Goal: Transaction & Acquisition: Obtain resource

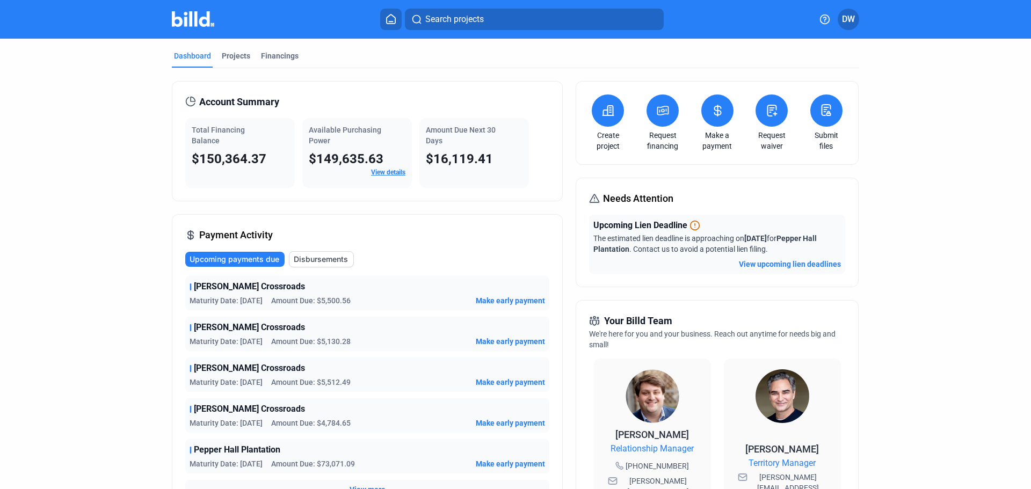
click at [656, 112] on icon at bounding box center [662, 110] width 13 height 13
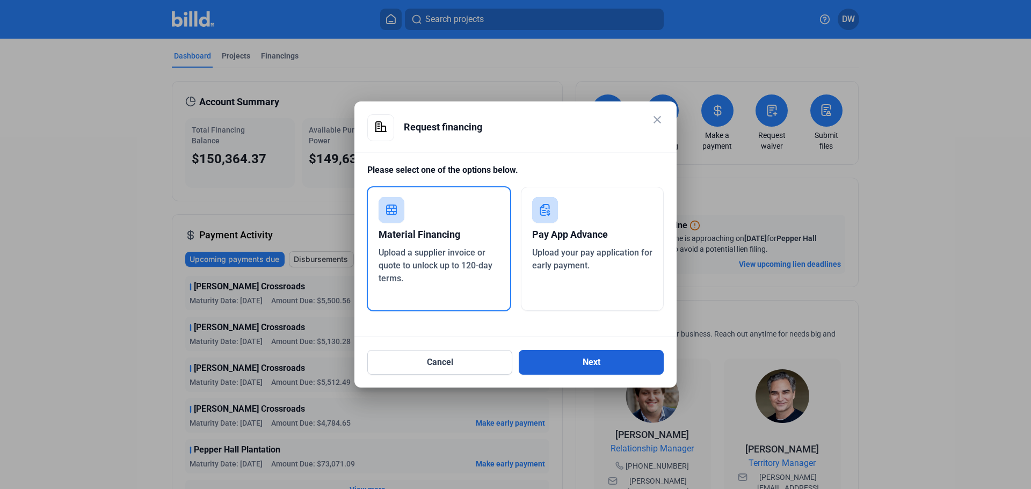
click at [579, 374] on button "Next" at bounding box center [591, 362] width 145 height 25
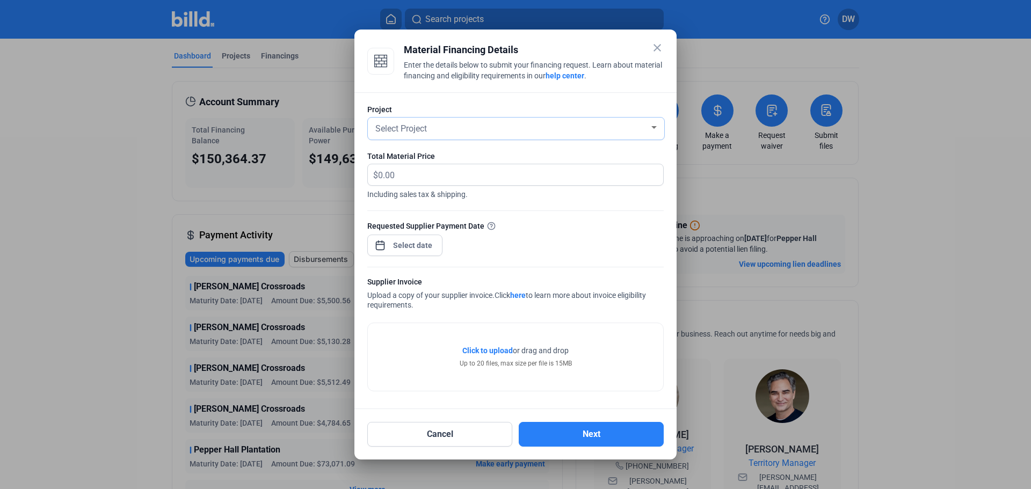
click at [455, 132] on div "Select Project" at bounding box center [511, 127] width 276 height 15
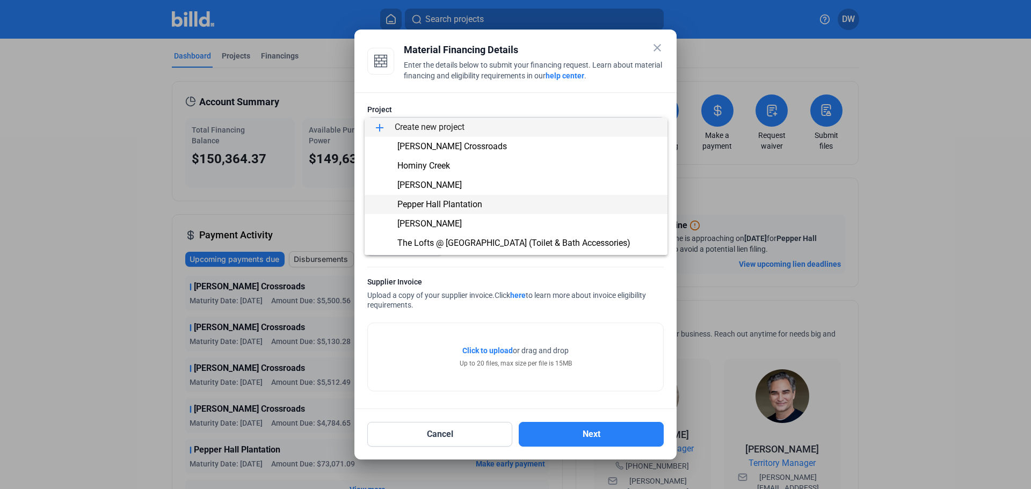
click at [425, 203] on span "Pepper Hall Plantation" at bounding box center [439, 204] width 85 height 10
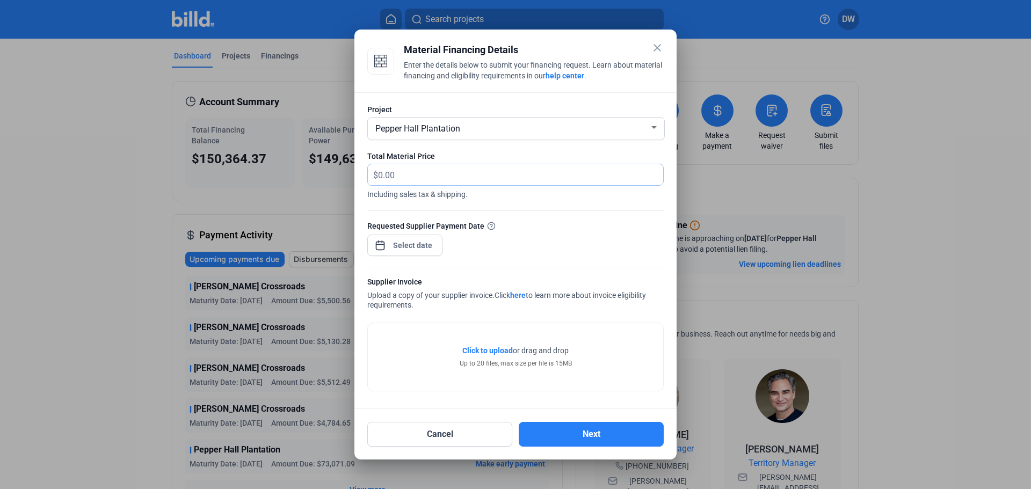
click at [414, 175] on input "text" at bounding box center [520, 174] width 285 height 21
type input "7,514.40"
click at [418, 252] on div at bounding box center [413, 245] width 46 height 19
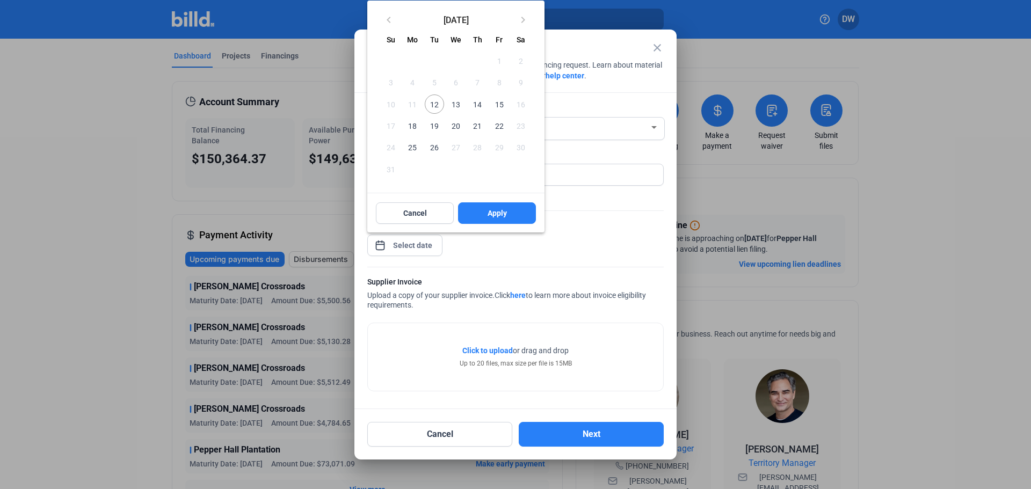
click at [435, 103] on span "12" at bounding box center [434, 104] width 19 height 19
click at [489, 215] on span "Apply" at bounding box center [497, 213] width 19 height 11
type input "[DATE]"
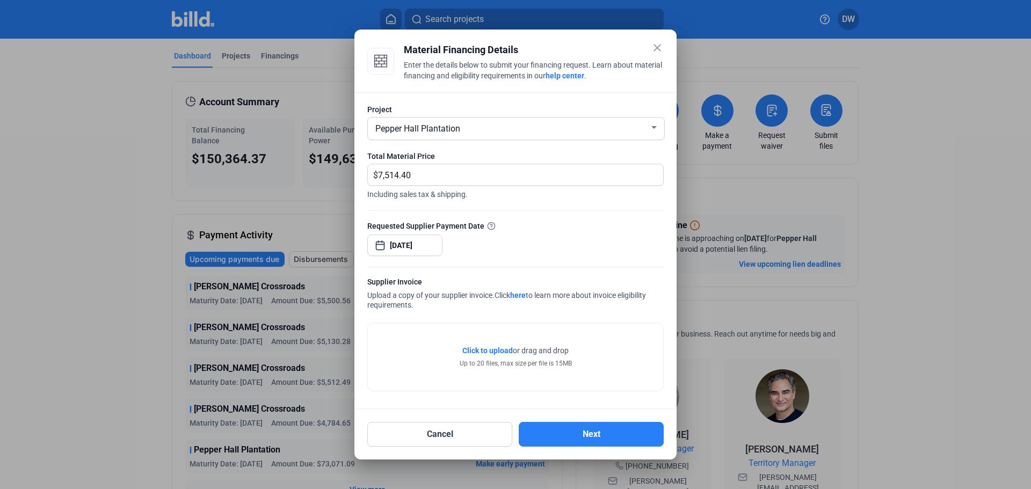
click at [416, 331] on div "Click to upload Tap to upload or drag and drop Up to 20 files, max size per fil…" at bounding box center [515, 357] width 295 height 68
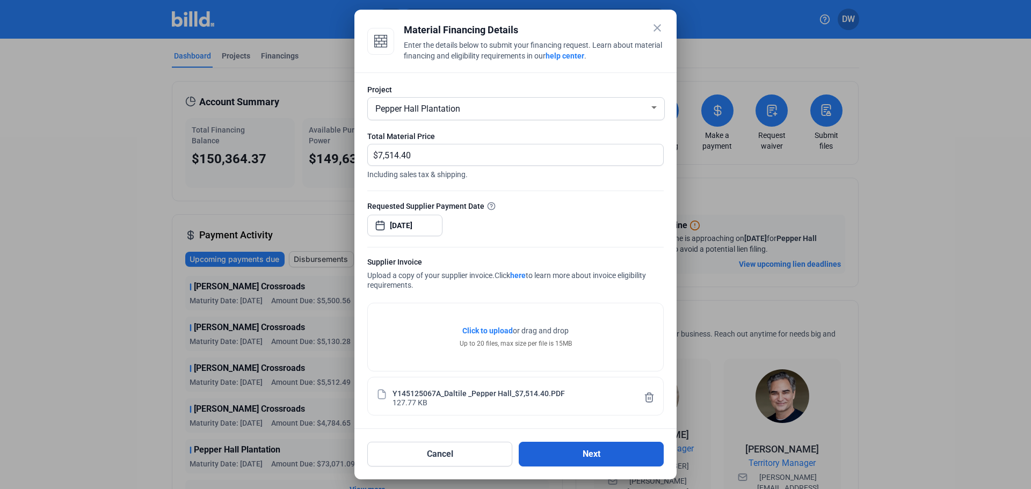
click at [584, 453] on button "Next" at bounding box center [591, 454] width 145 height 25
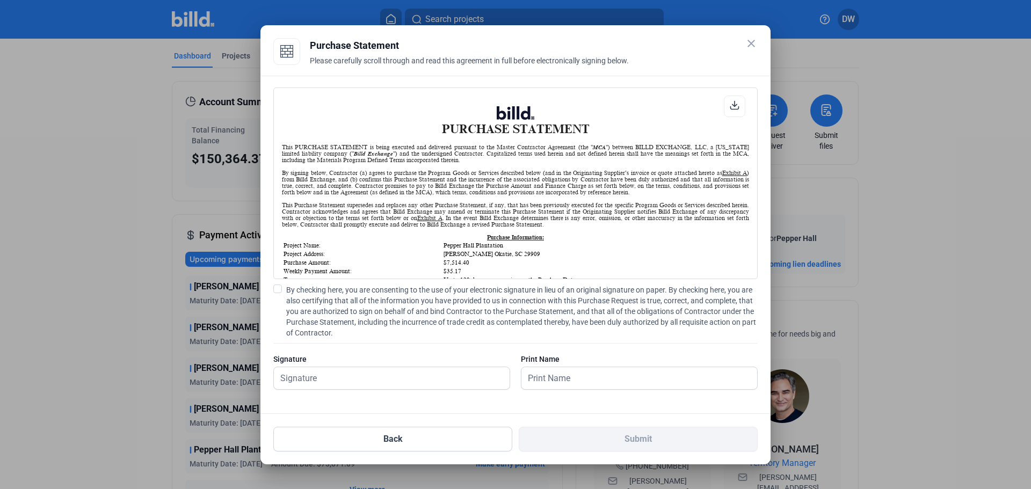
scroll to position [1, 0]
click at [370, 380] on input "text" at bounding box center [392, 378] width 236 height 22
click at [280, 288] on span at bounding box center [277, 289] width 9 height 9
click at [0, 0] on input "By checking here, you are consenting to the use of your electronic signature in…" at bounding box center [0, 0] width 0 height 0
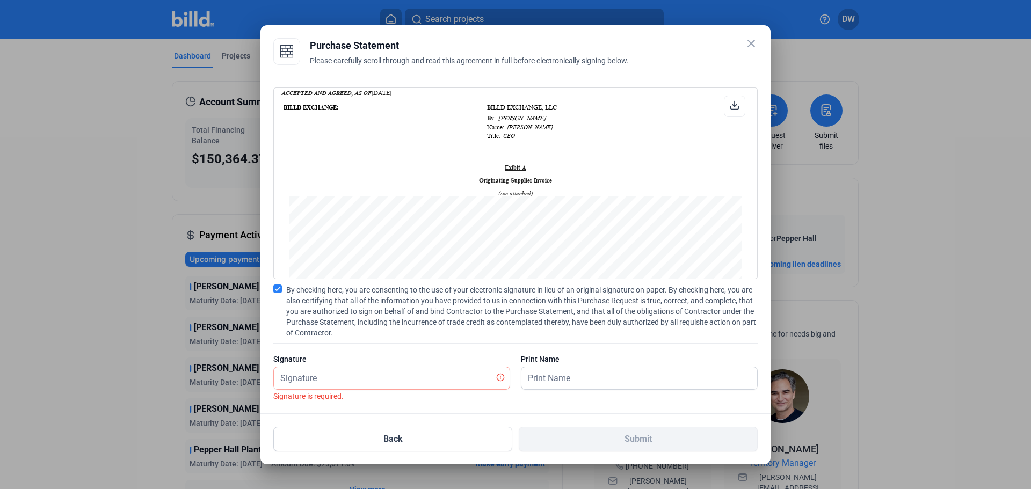
scroll to position [698, 0]
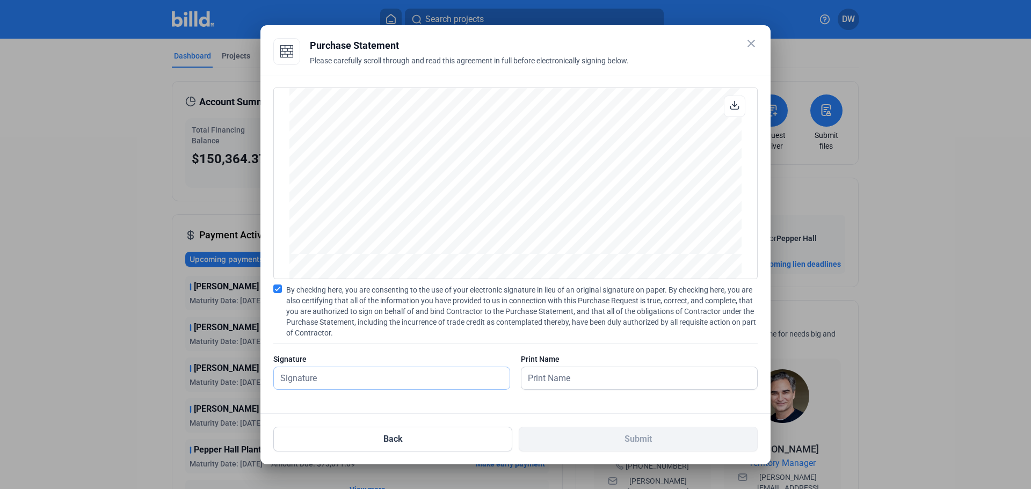
click at [350, 383] on input "text" at bounding box center [392, 378] width 236 height 22
type input "[PERSON_NAME]"
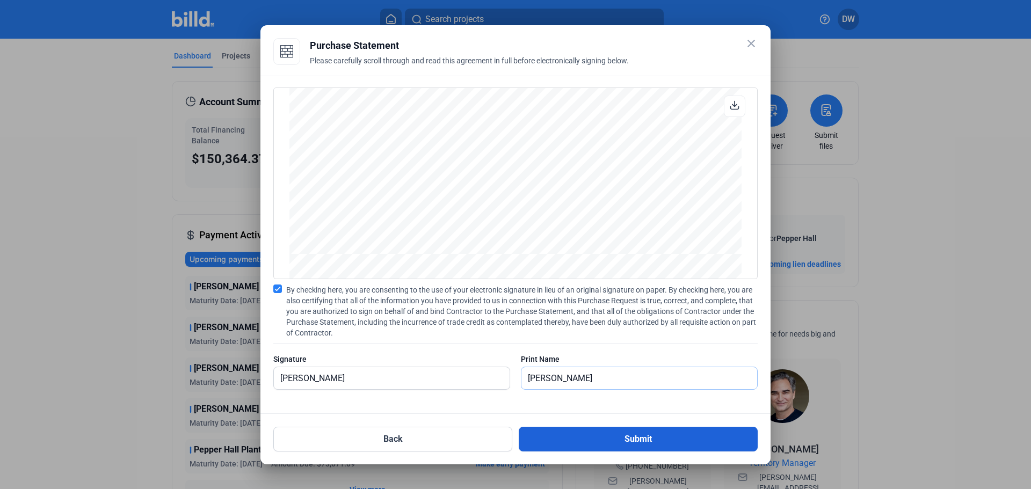
type input "[PERSON_NAME]"
click at [654, 441] on button "Submit" at bounding box center [638, 439] width 239 height 25
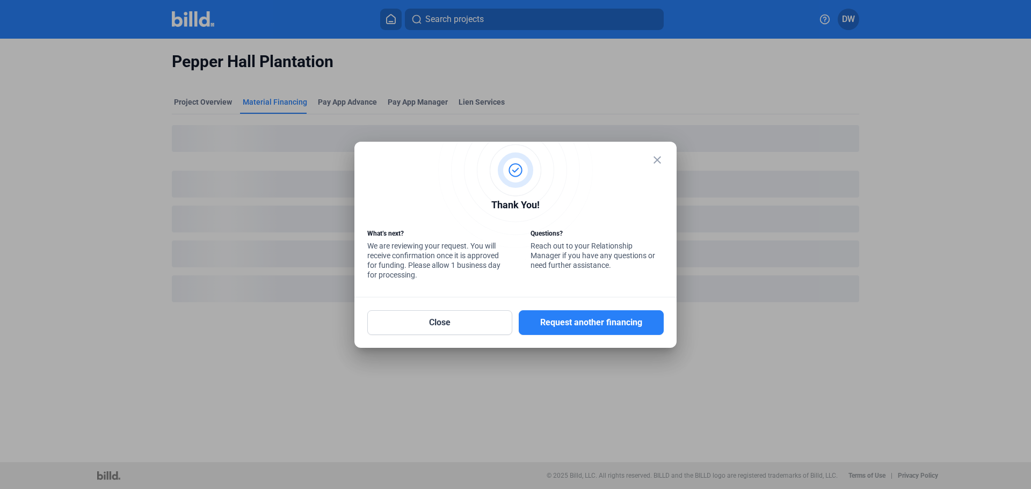
drag, startPoint x: 599, startPoint y: 321, endPoint x: 585, endPoint y: 327, distance: 15.7
click at [599, 321] on button "Request another financing" at bounding box center [591, 322] width 145 height 25
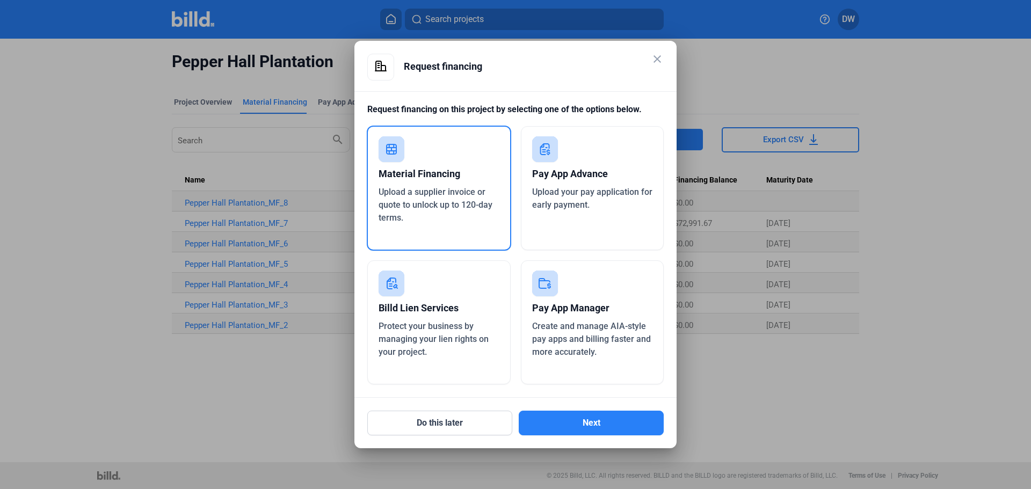
click at [461, 223] on div "Upload a supplier invoice or quote to unlock up to 120-day terms." at bounding box center [439, 205] width 121 height 39
click at [573, 422] on button "Next" at bounding box center [591, 423] width 145 height 25
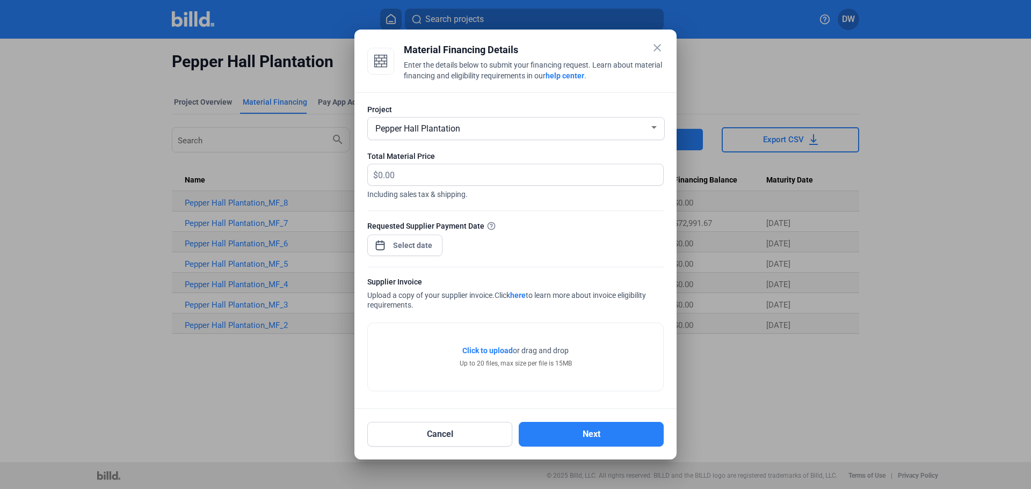
click at [488, 134] on div "Pepper Hall Plantation" at bounding box center [511, 127] width 276 height 15
click at [452, 89] on div at bounding box center [515, 244] width 1031 height 489
click at [470, 437] on button "Cancel" at bounding box center [439, 434] width 145 height 25
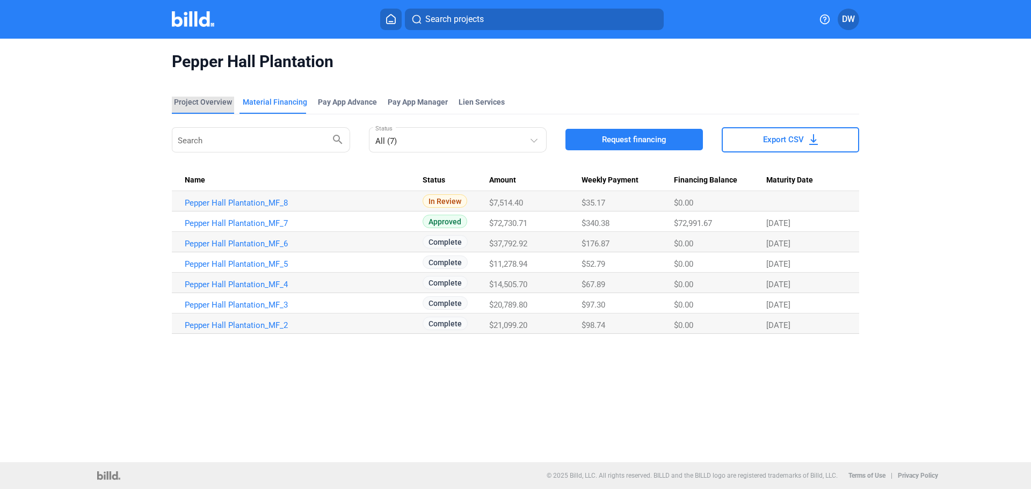
click at [207, 102] on div "Project Overview" at bounding box center [203, 102] width 58 height 11
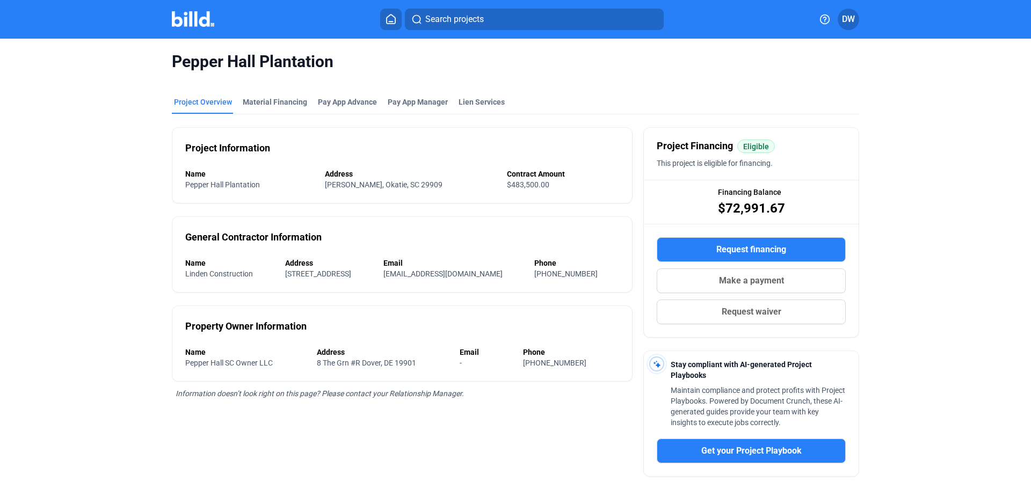
click at [200, 24] on img at bounding box center [193, 19] width 42 height 16
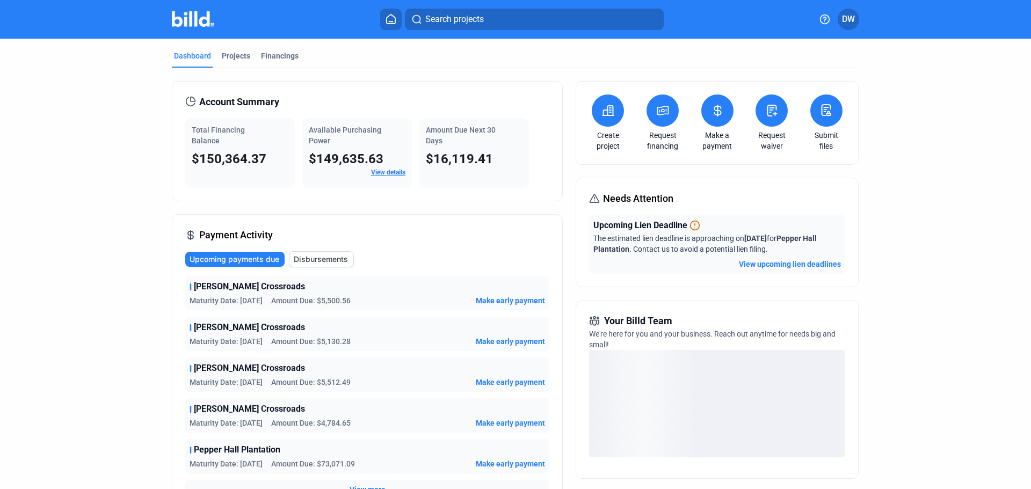
click at [658, 115] on icon at bounding box center [663, 110] width 11 height 9
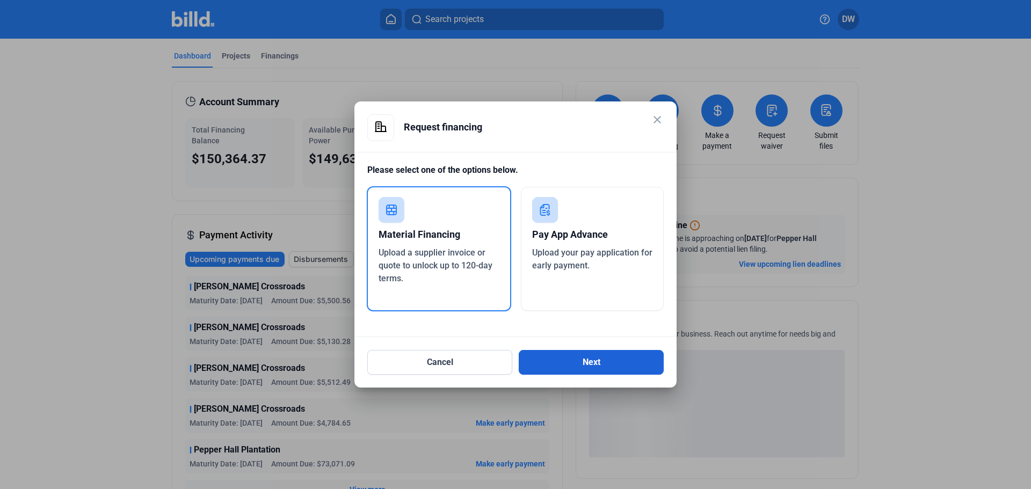
click at [570, 360] on button "Next" at bounding box center [591, 362] width 145 height 25
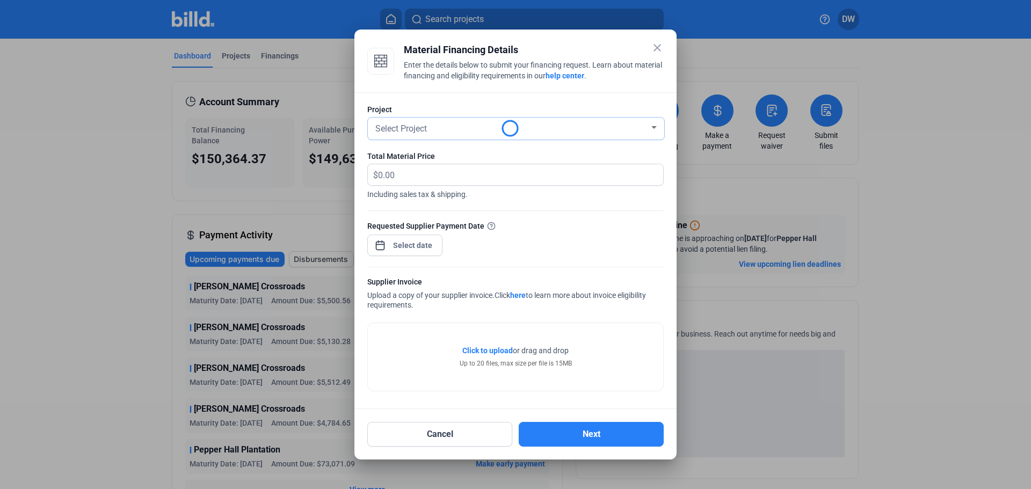
click at [453, 127] on div "Select Project" at bounding box center [511, 127] width 276 height 15
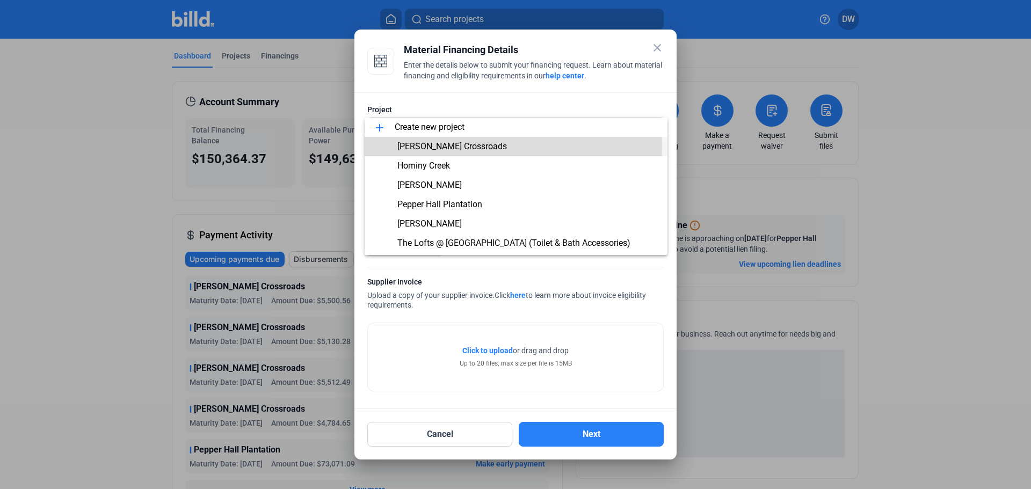
click at [438, 145] on span "[PERSON_NAME] Crossroads" at bounding box center [452, 146] width 110 height 10
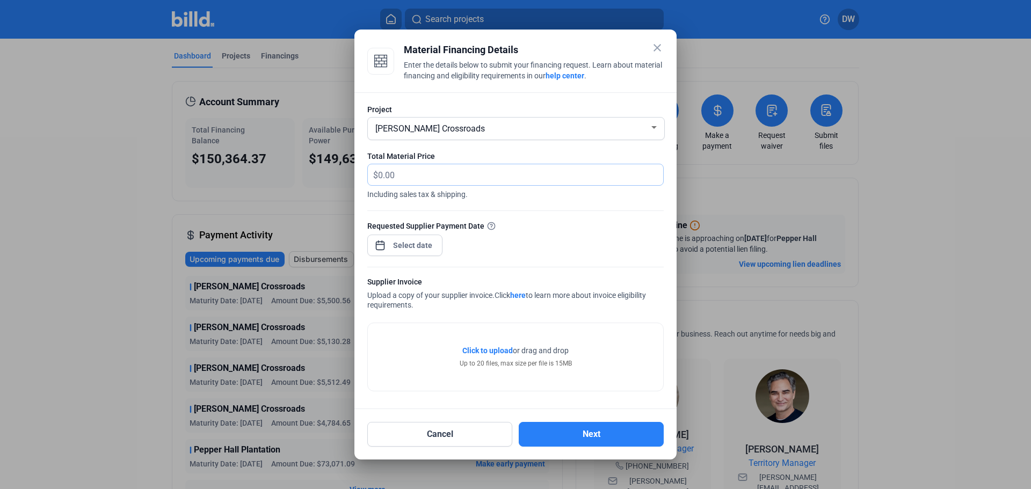
click at [432, 180] on input "text" at bounding box center [520, 174] width 285 height 21
click at [497, 174] on input "text" at bounding box center [520, 174] width 285 height 21
type input "8,146.34"
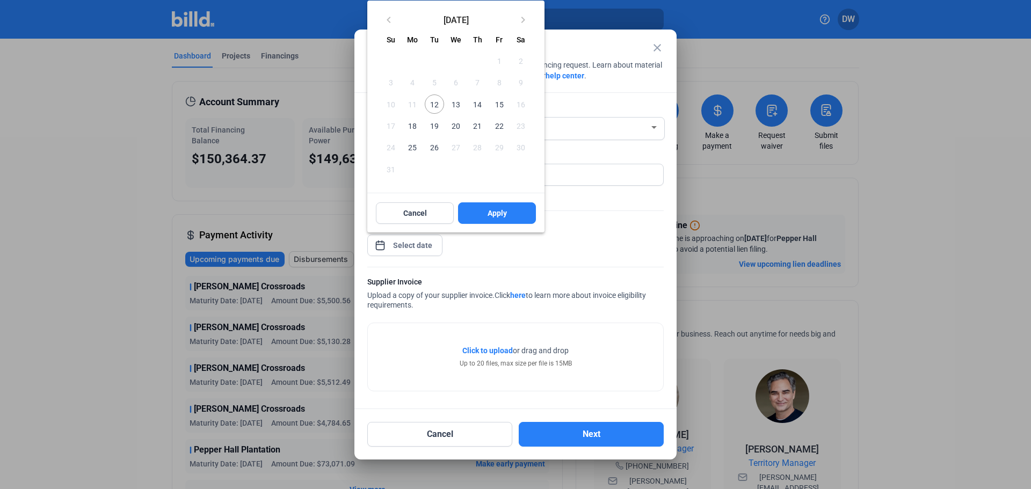
click at [419, 246] on div "close Material Financing Details Enter the details below to submit your financi…" at bounding box center [515, 244] width 1031 height 489
click at [436, 103] on span "12" at bounding box center [434, 104] width 19 height 19
click at [491, 214] on span "Apply" at bounding box center [497, 213] width 19 height 11
type input "[DATE]"
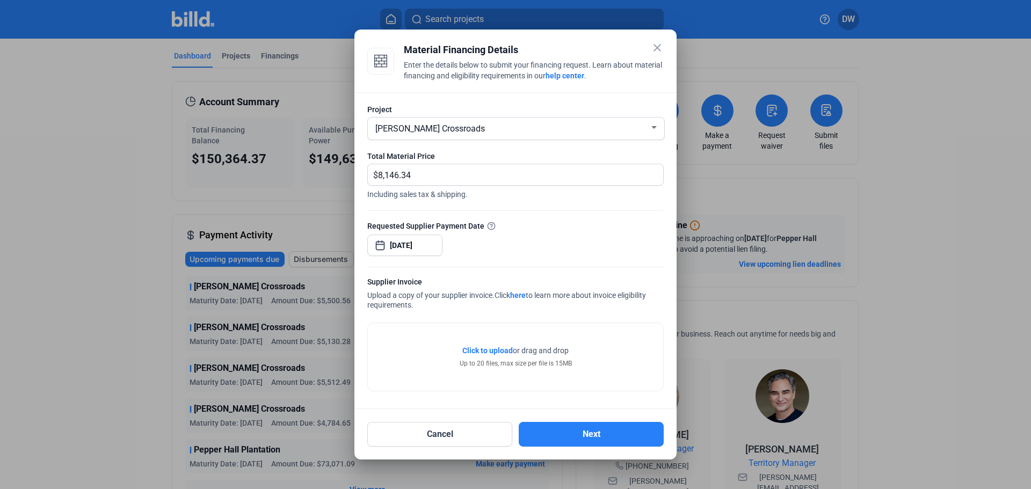
click at [425, 329] on div "Click to upload Tap to upload or drag and drop Up to 20 files, max size per fil…" at bounding box center [515, 357] width 295 height 68
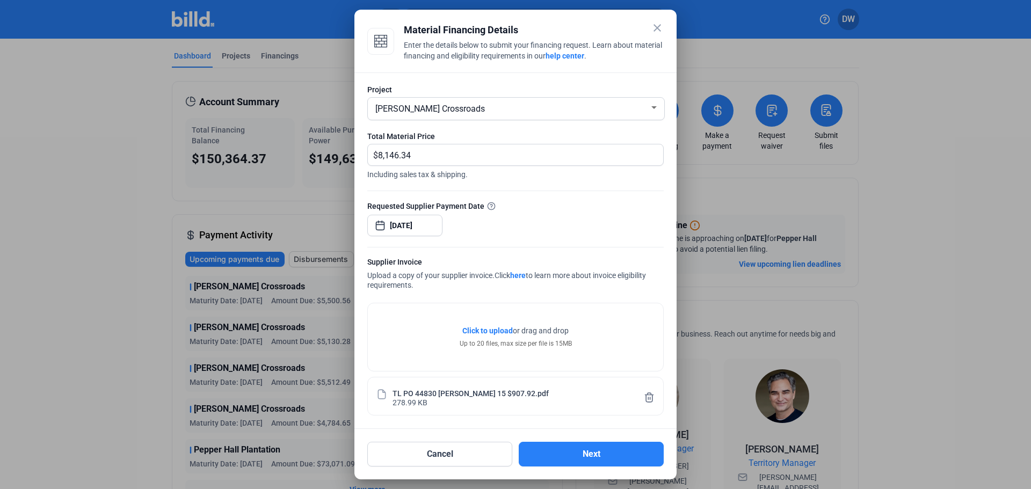
click at [427, 336] on div "Click to upload Tap to upload or drag and drop Up to 20 files, max size per fil…" at bounding box center [515, 337] width 295 height 68
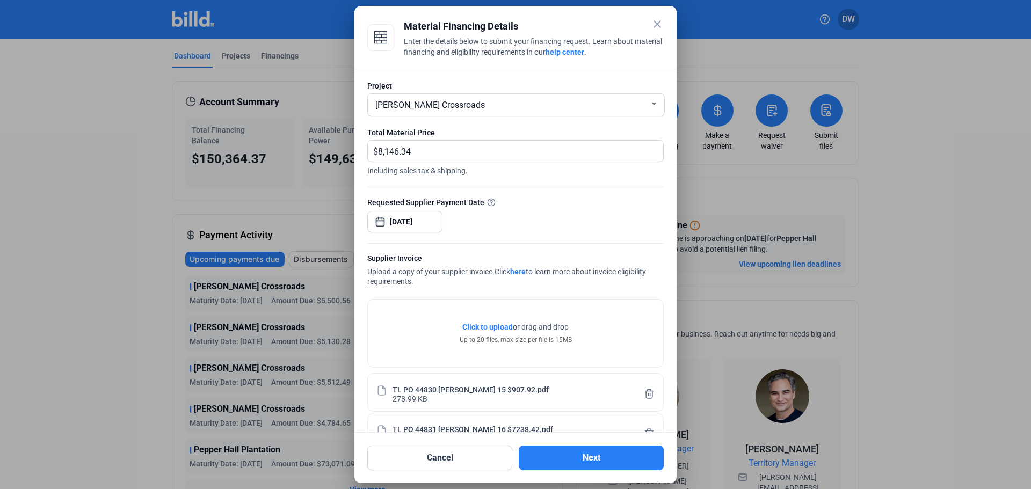
scroll to position [33, 0]
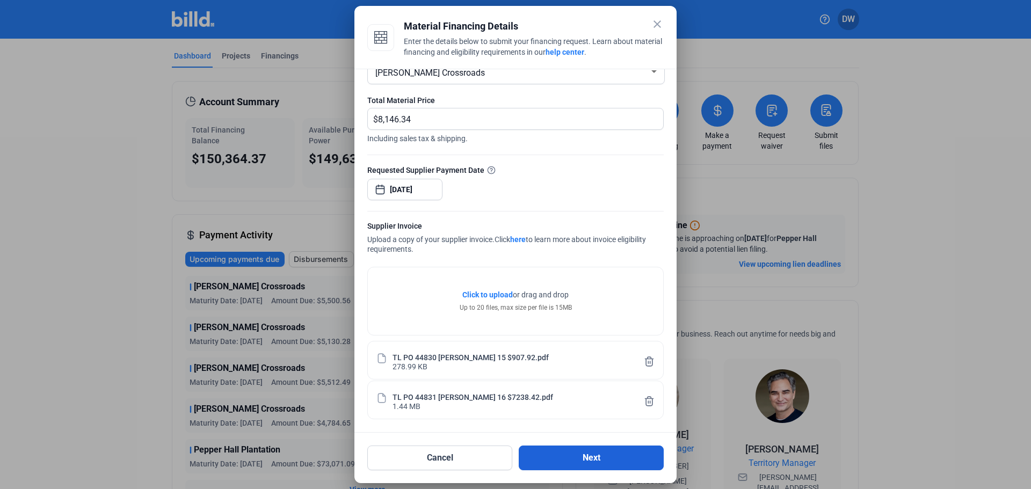
click at [594, 458] on button "Next" at bounding box center [591, 458] width 145 height 25
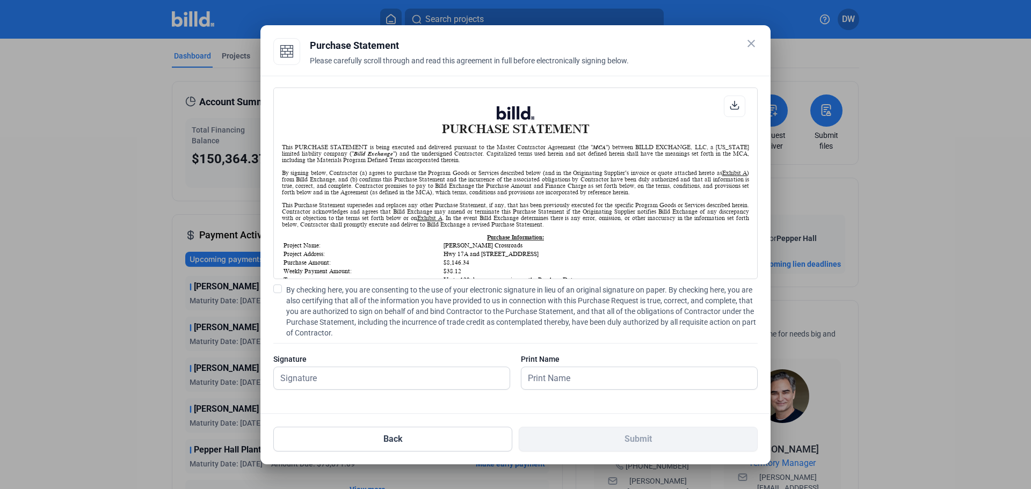
scroll to position [1, 0]
click at [275, 292] on span at bounding box center [277, 289] width 9 height 9
click at [0, 0] on input "By checking here, you are consenting to the use of your electronic signature in…" at bounding box center [0, 0] width 0 height 0
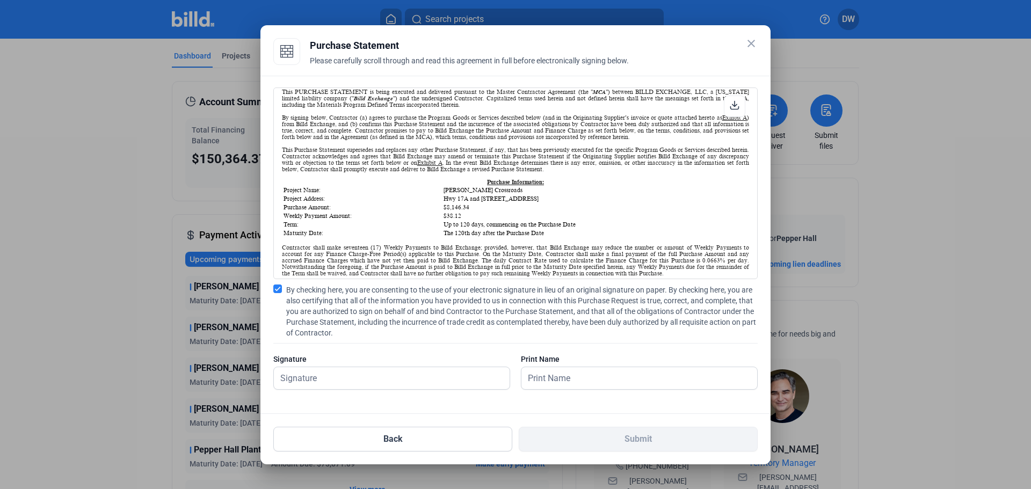
scroll to position [54, 0]
click at [339, 378] on input "text" at bounding box center [392, 378] width 236 height 22
type input "[PERSON_NAME]"
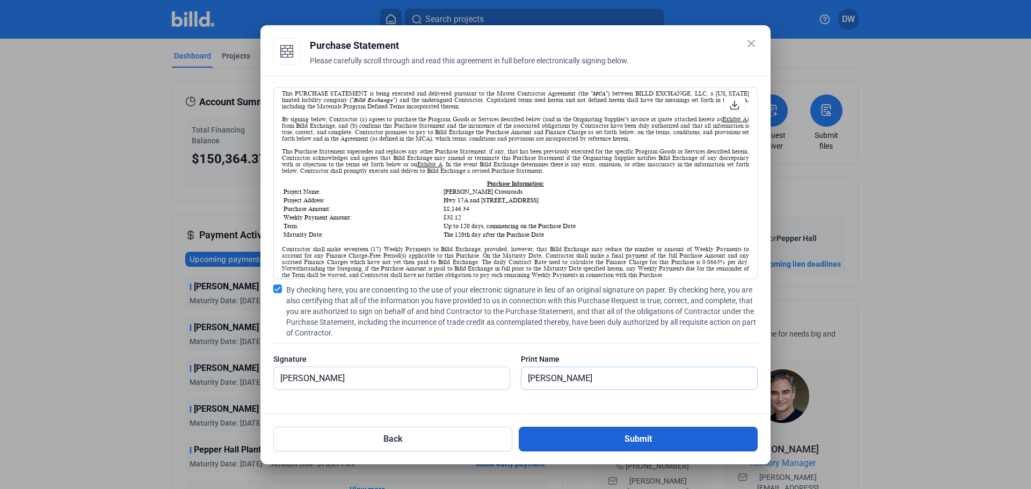
type input "[PERSON_NAME]"
click at [641, 437] on button "Submit" at bounding box center [638, 439] width 239 height 25
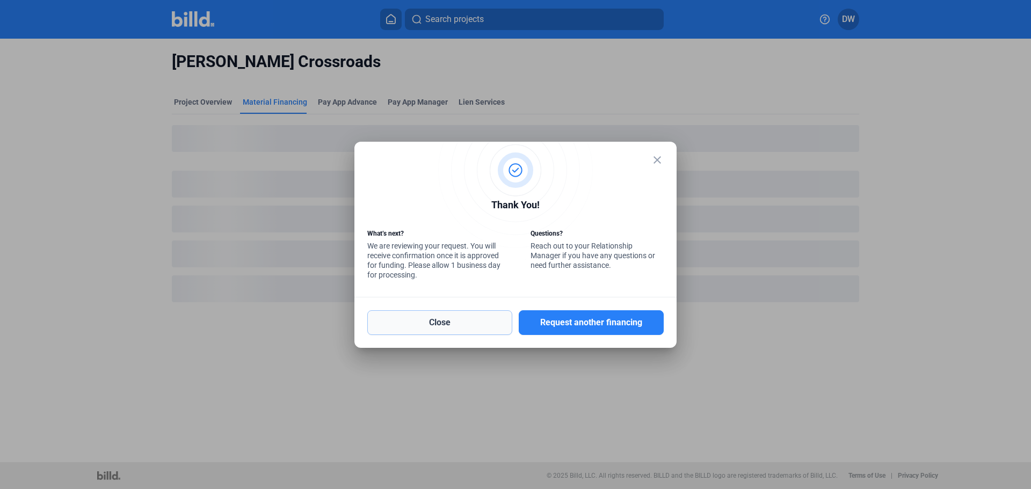
click at [453, 325] on button "Close" at bounding box center [439, 322] width 145 height 25
